Goal: Task Accomplishment & Management: Use online tool/utility

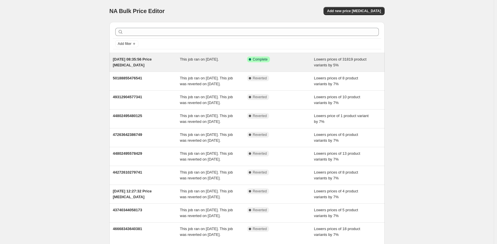
click at [175, 61] on div "[DATE] 08:35:56 Price [MEDICAL_DATA]" at bounding box center [146, 62] width 67 height 12
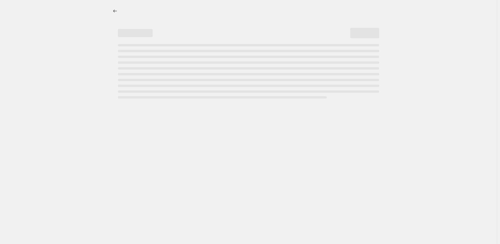
select select "percentage"
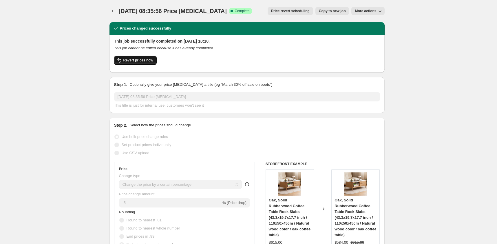
click at [143, 62] on span "Revert prices now" at bounding box center [138, 60] width 30 height 5
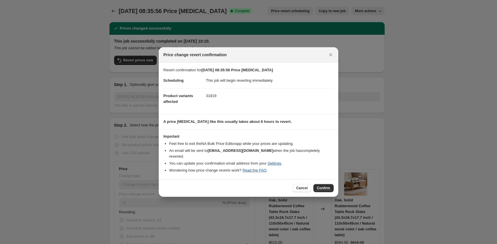
click at [326, 189] on div "Cancel Confirm" at bounding box center [248, 188] width 179 height 18
click at [324, 186] on span "Confirm" at bounding box center [323, 188] width 13 height 5
